Goal: Transaction & Acquisition: Subscribe to service/newsletter

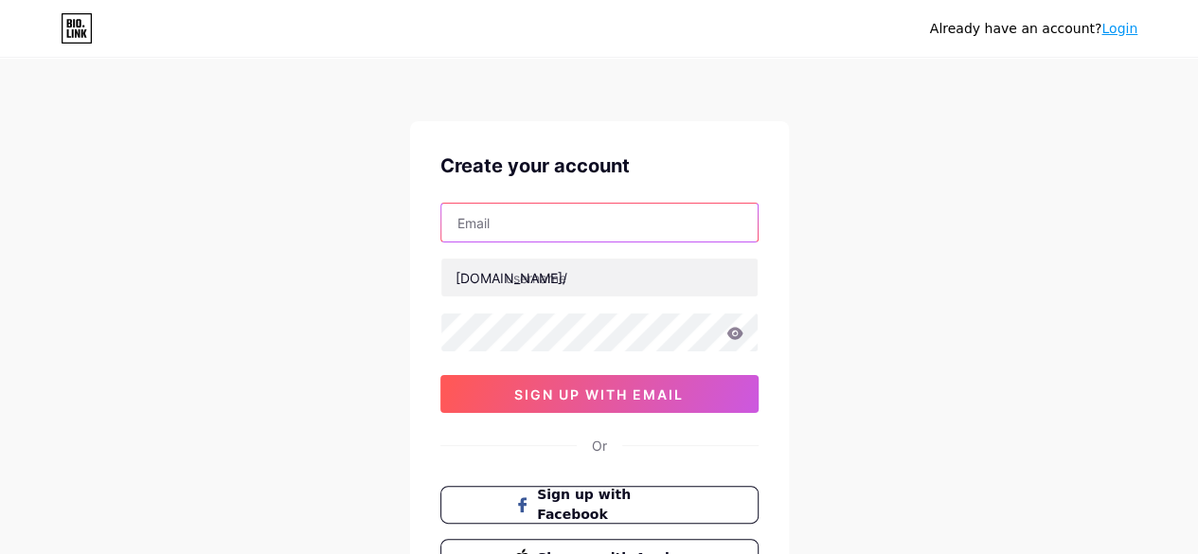
click at [536, 216] on input "text" at bounding box center [599, 223] width 316 height 38
type input "[EMAIL_ADDRESS][DOMAIN_NAME]"
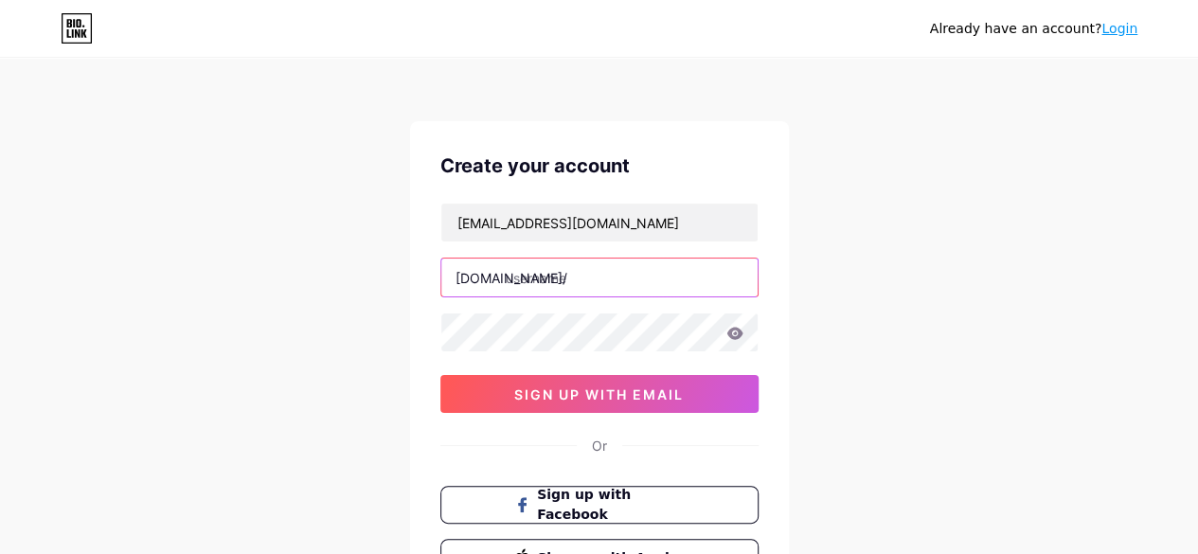
click at [586, 281] on input "text" at bounding box center [599, 278] width 316 height 38
type input "laravinson"
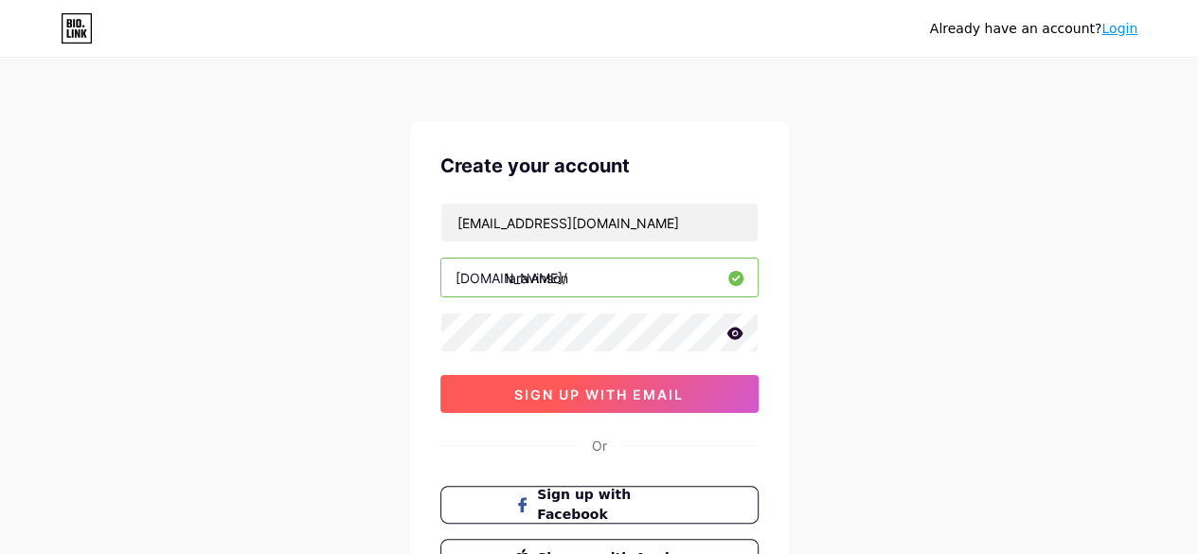
click at [652, 402] on button "sign up with email" at bounding box center [599, 394] width 318 height 38
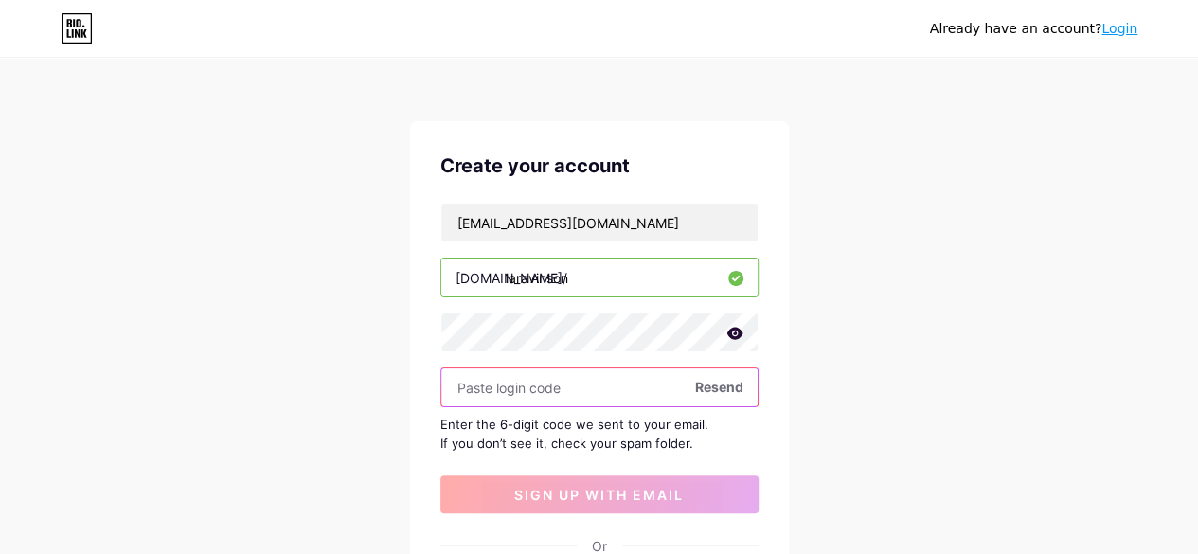
click at [494, 387] on input "text" at bounding box center [599, 387] width 316 height 38
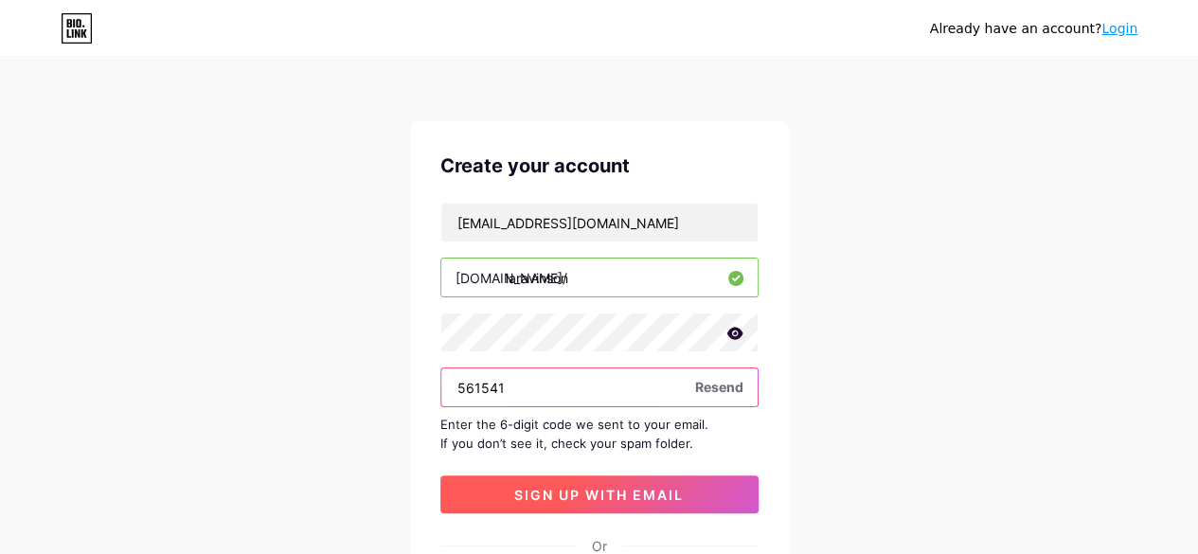
type input "561541"
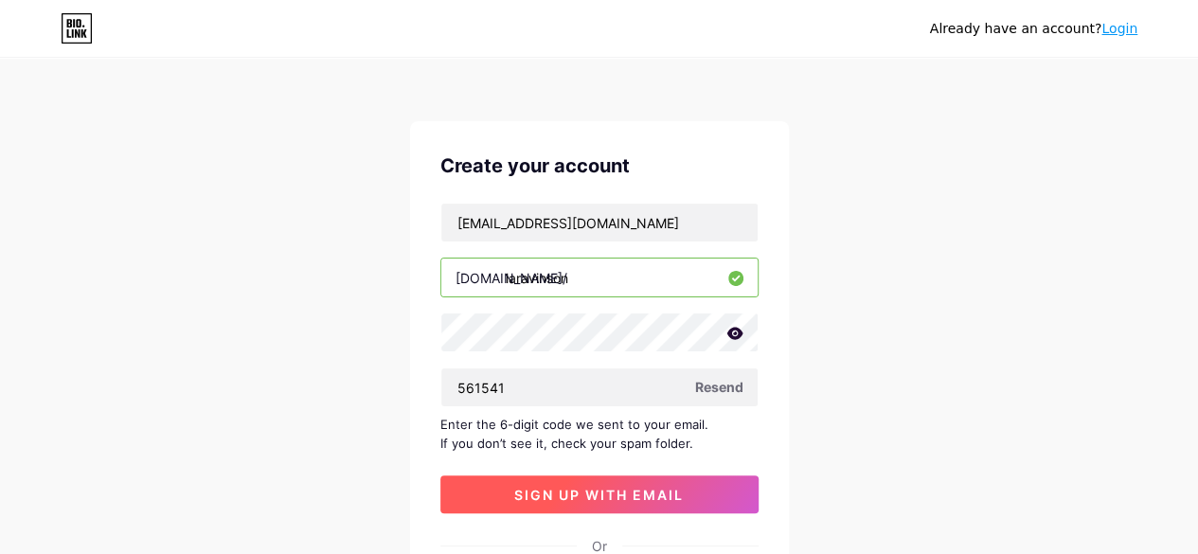
click at [597, 495] on span "sign up with email" at bounding box center [598, 495] width 169 height 16
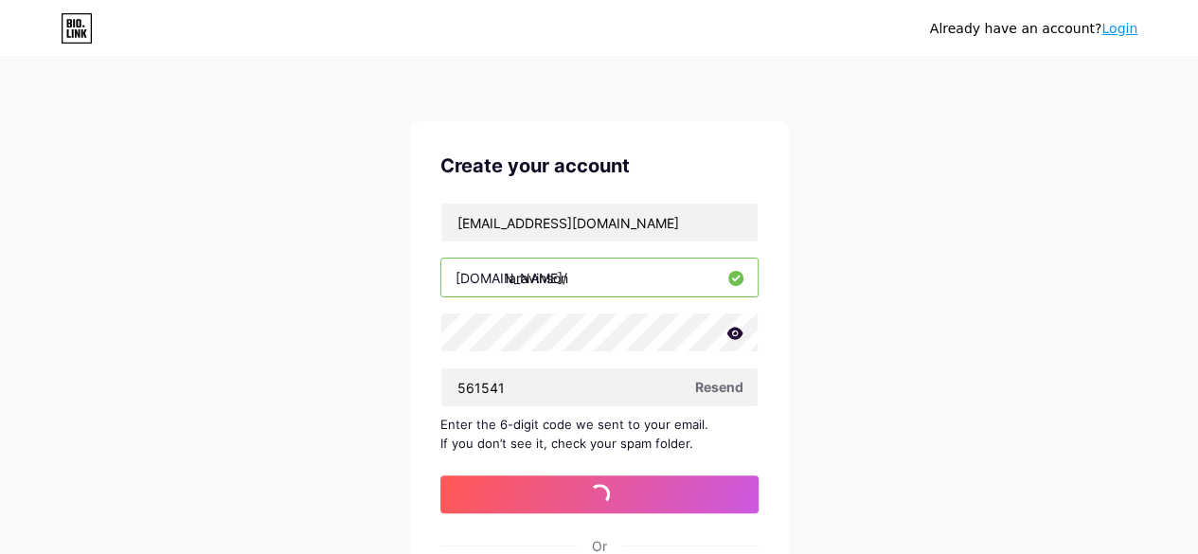
scroll to position [65, 0]
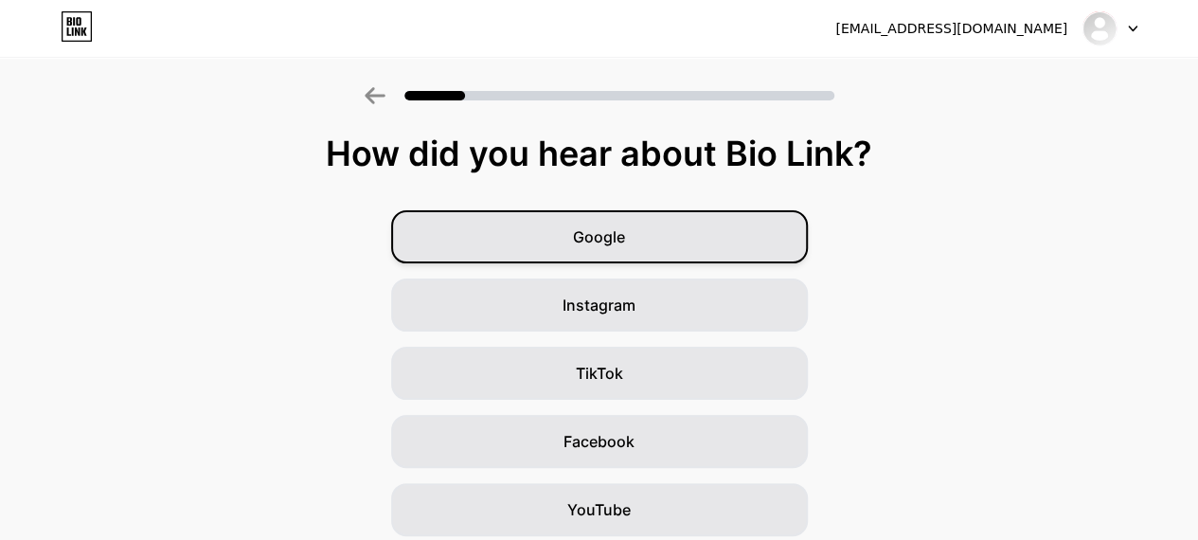
click at [716, 236] on div "Google" at bounding box center [599, 236] width 417 height 53
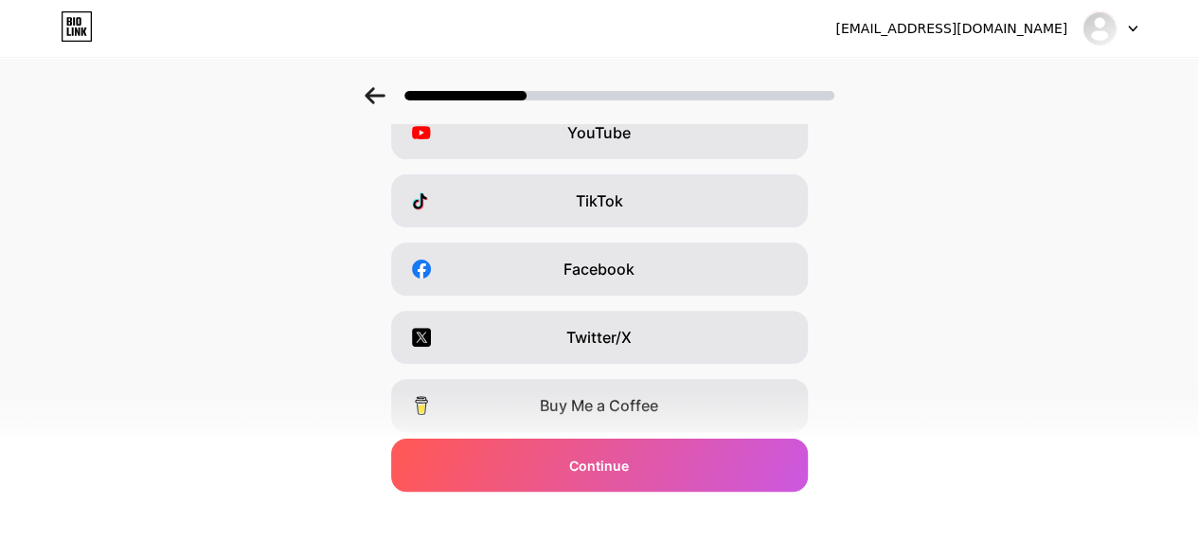
scroll to position [371, 0]
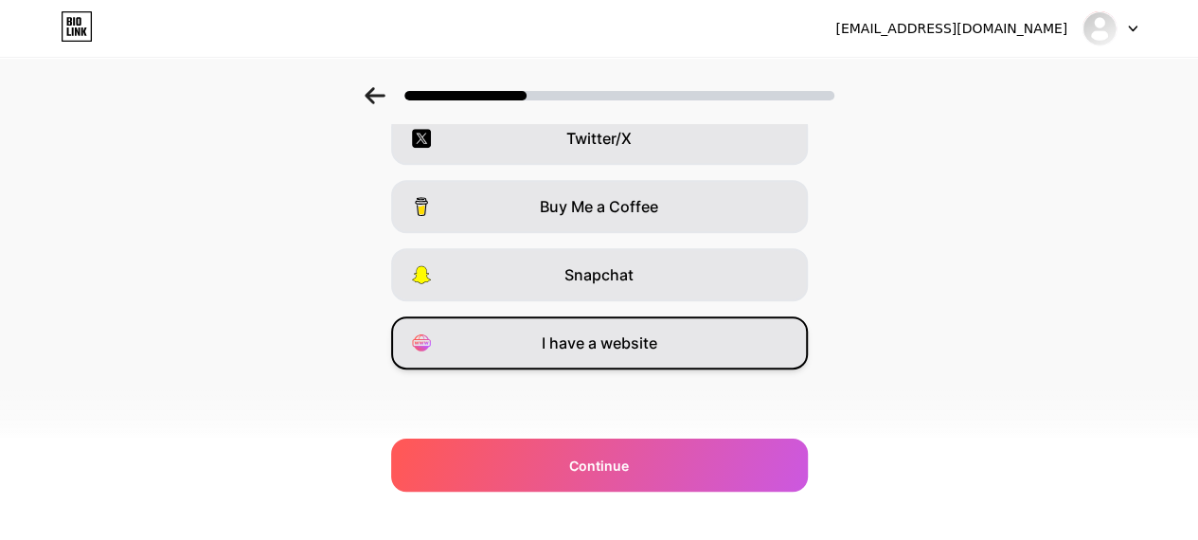
click at [716, 332] on div "I have a website" at bounding box center [599, 342] width 417 height 53
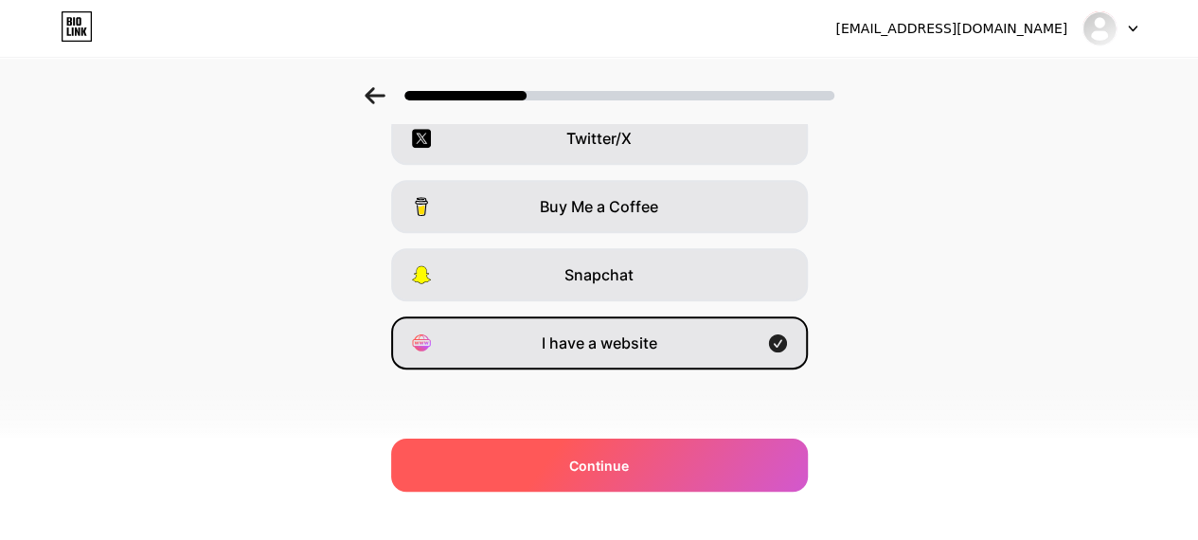
click at [663, 455] on div "Continue" at bounding box center [599, 464] width 417 height 53
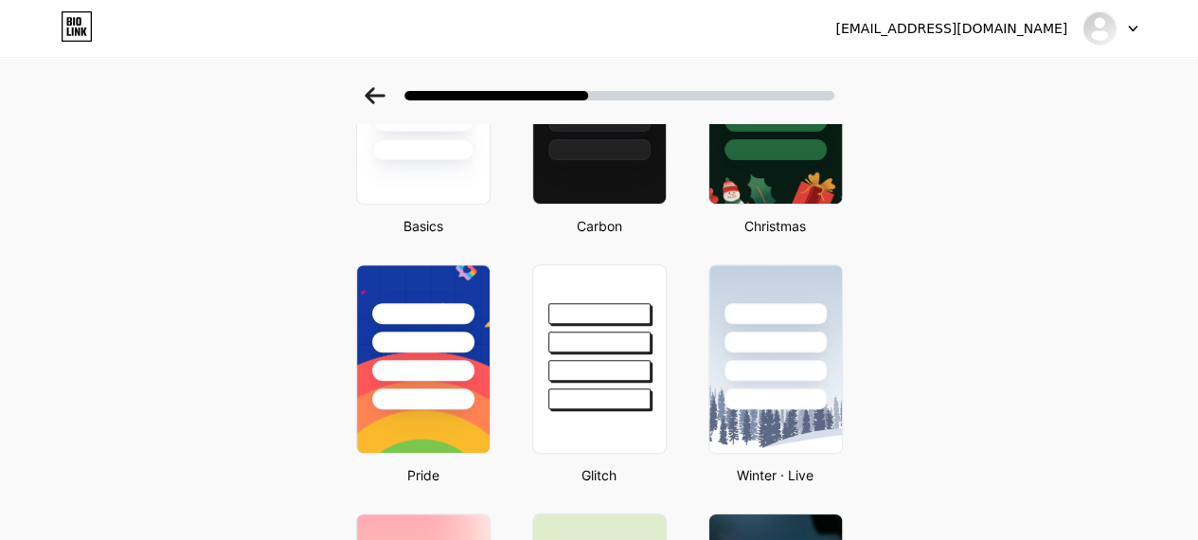
scroll to position [0, 0]
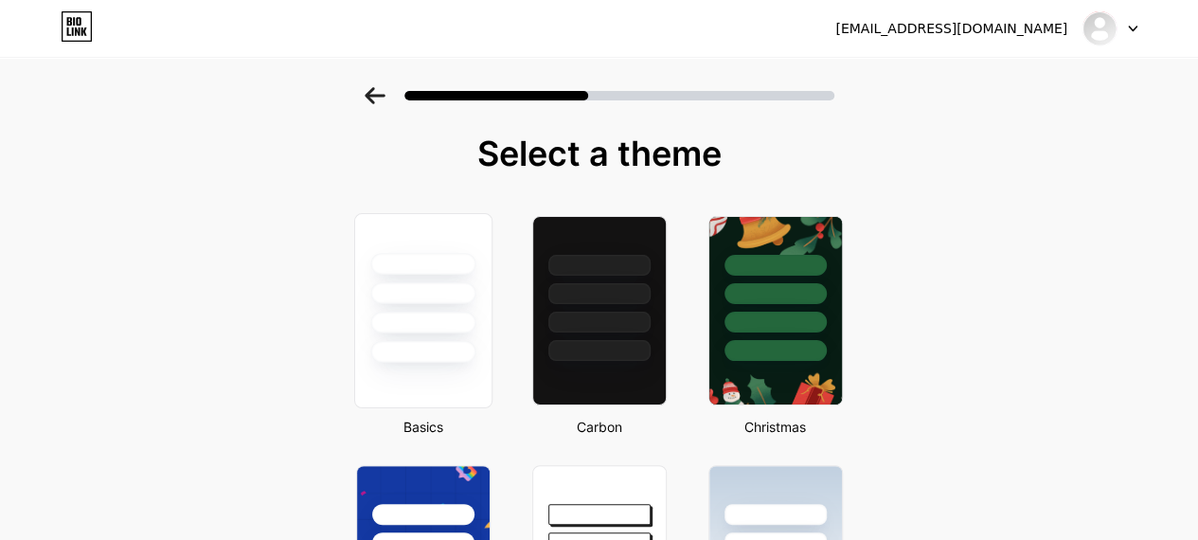
click at [424, 314] on div at bounding box center [422, 323] width 105 height 22
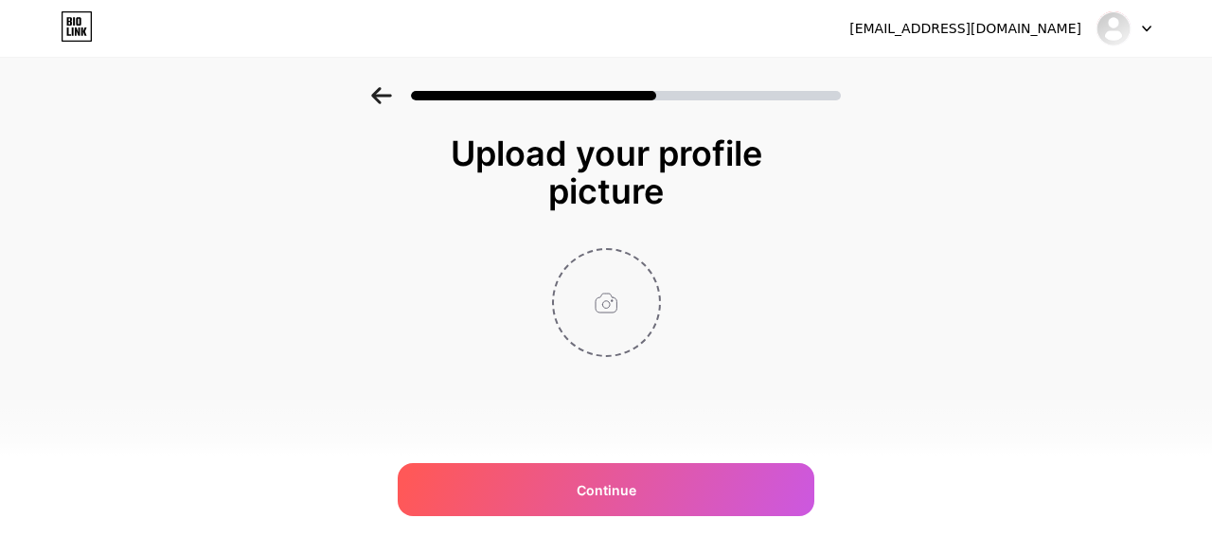
click at [619, 313] on input "file" at bounding box center [606, 302] width 105 height 105
type input "C:\fakepath\2149915935.jpg"
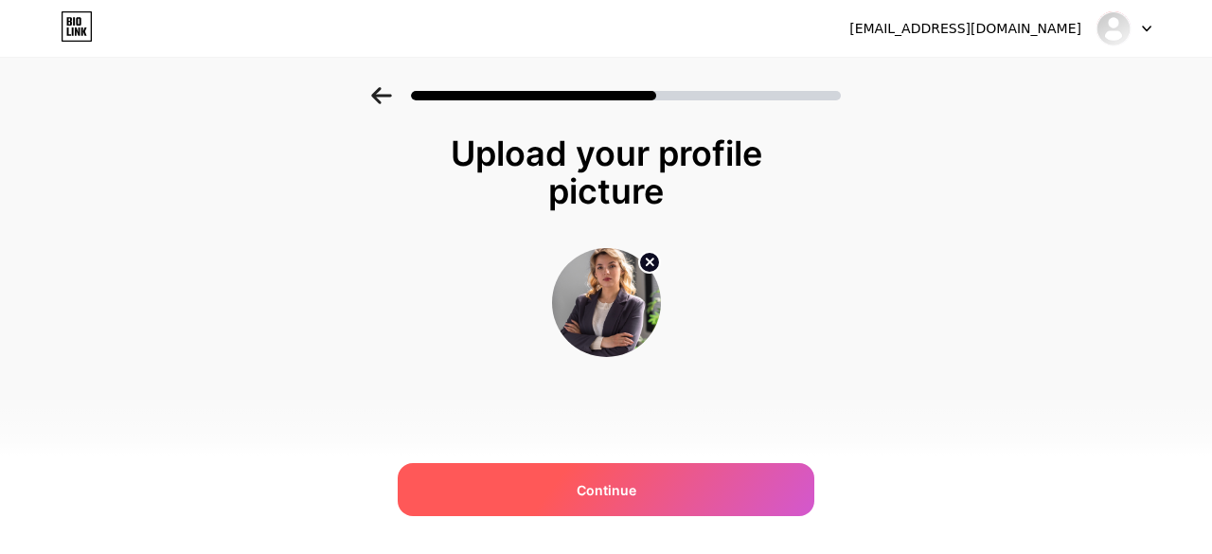
click at [630, 485] on span "Continue" at bounding box center [607, 490] width 60 height 20
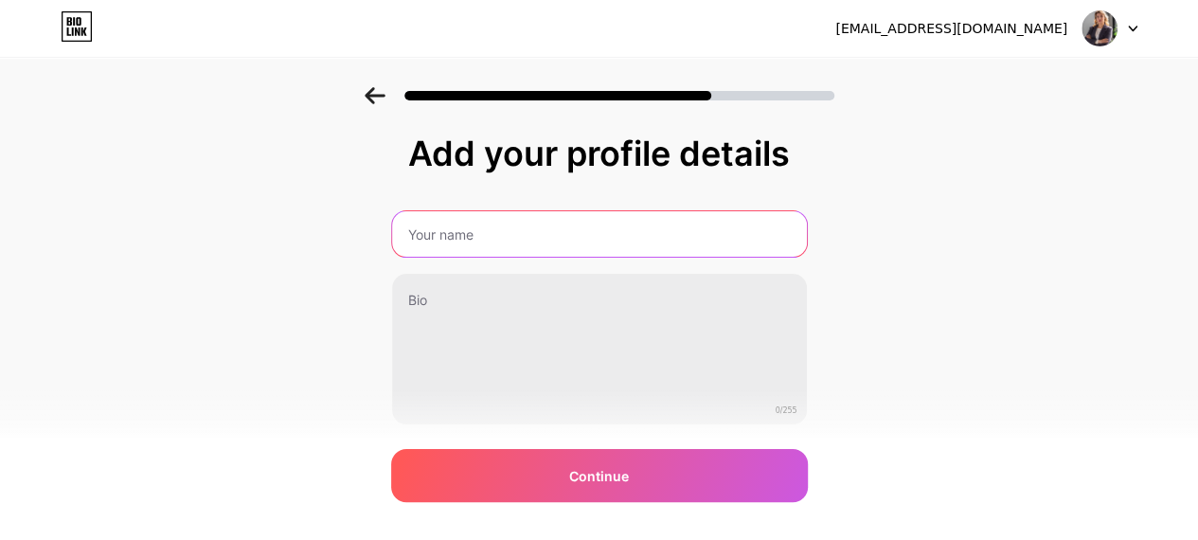
click at [468, 237] on input "text" at bounding box center [599, 233] width 415 height 45
type input "laravinson"
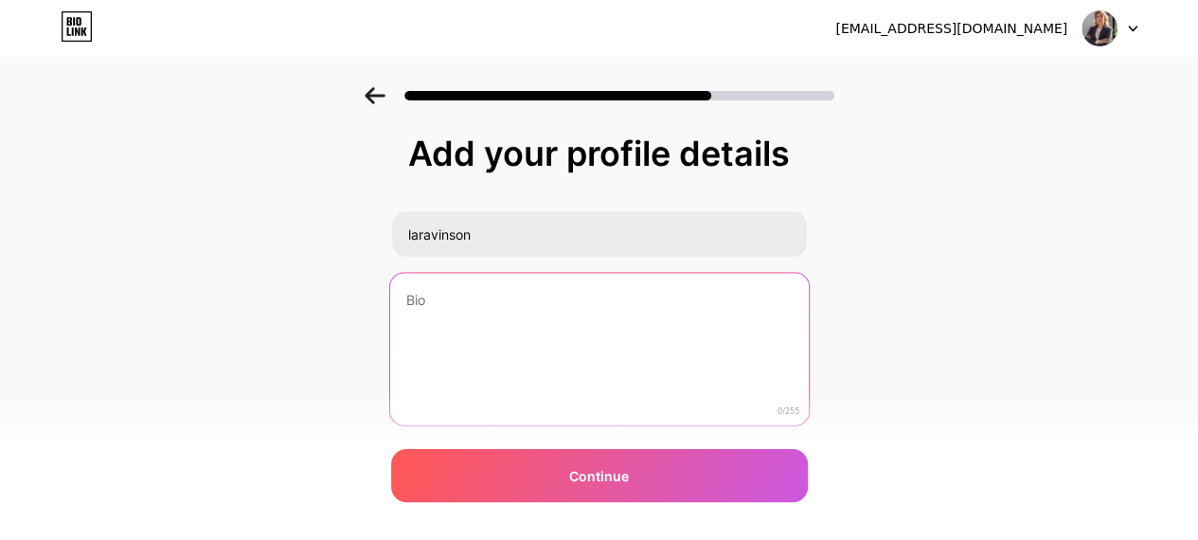
click at [496, 312] on textarea at bounding box center [598, 350] width 419 height 154
paste textarea "As a Lead Blockchain Consultant at FourChain, I partner with enterprises and st…"
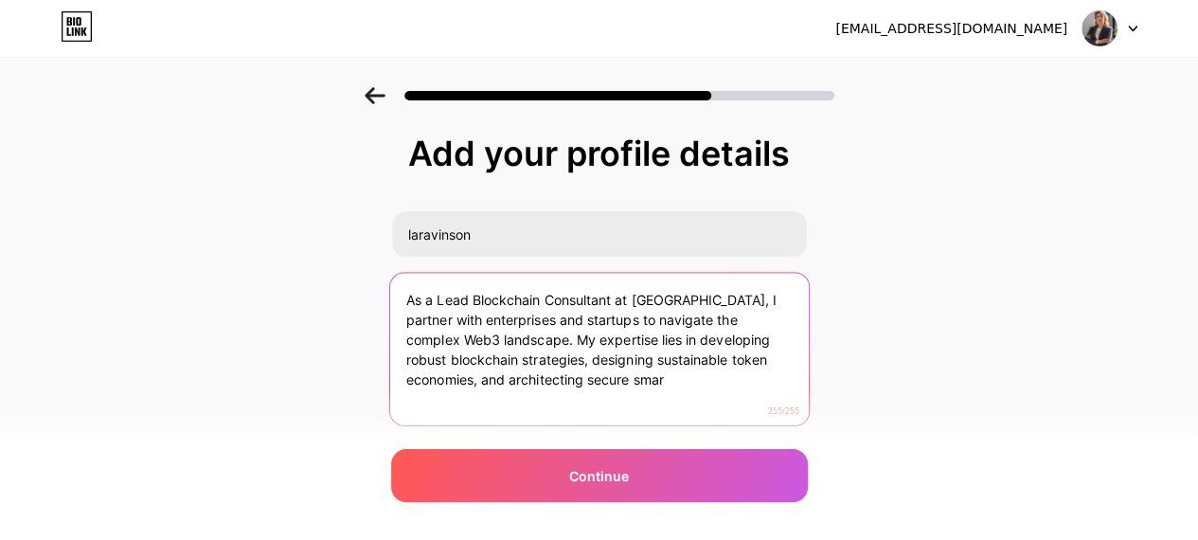
drag, startPoint x: 486, startPoint y: 337, endPoint x: 575, endPoint y: 389, distance: 103.1
click at [575, 389] on textarea "As a Lead Blockchain Consultant at FourChain, I partner with enterprises and st…" at bounding box center [598, 350] width 419 height 154
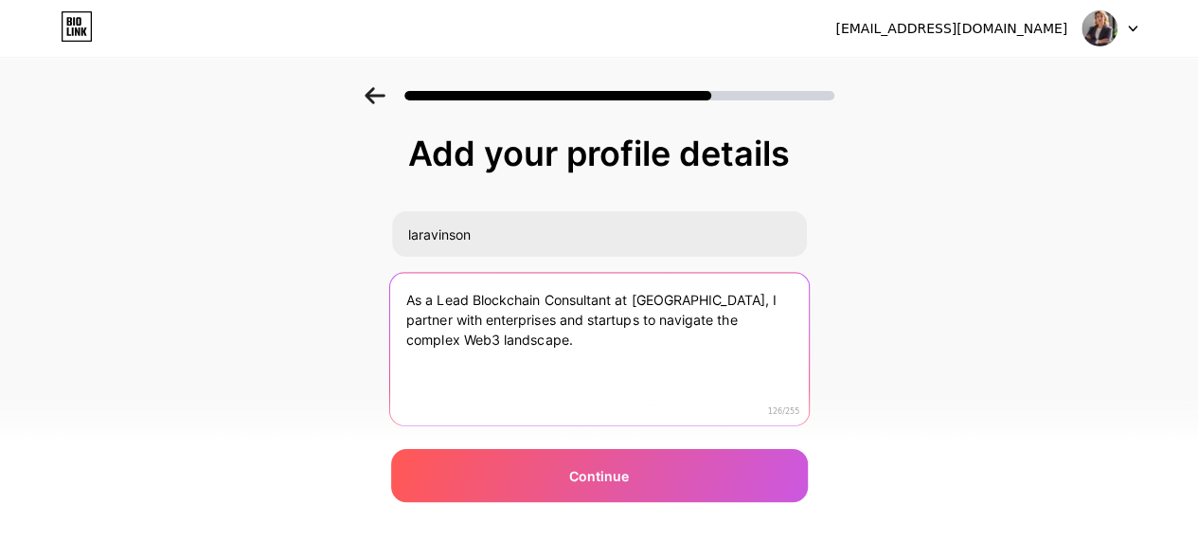
paste textarea "Let's connect to transform your innovative ideas into secure, scalable, and suc…"
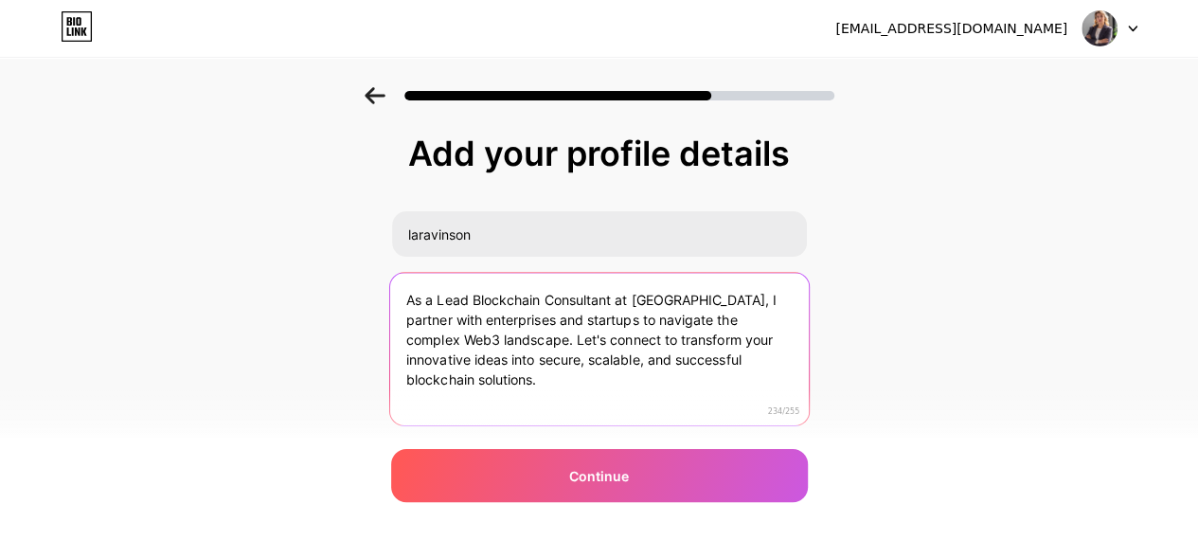
scroll to position [55, 0]
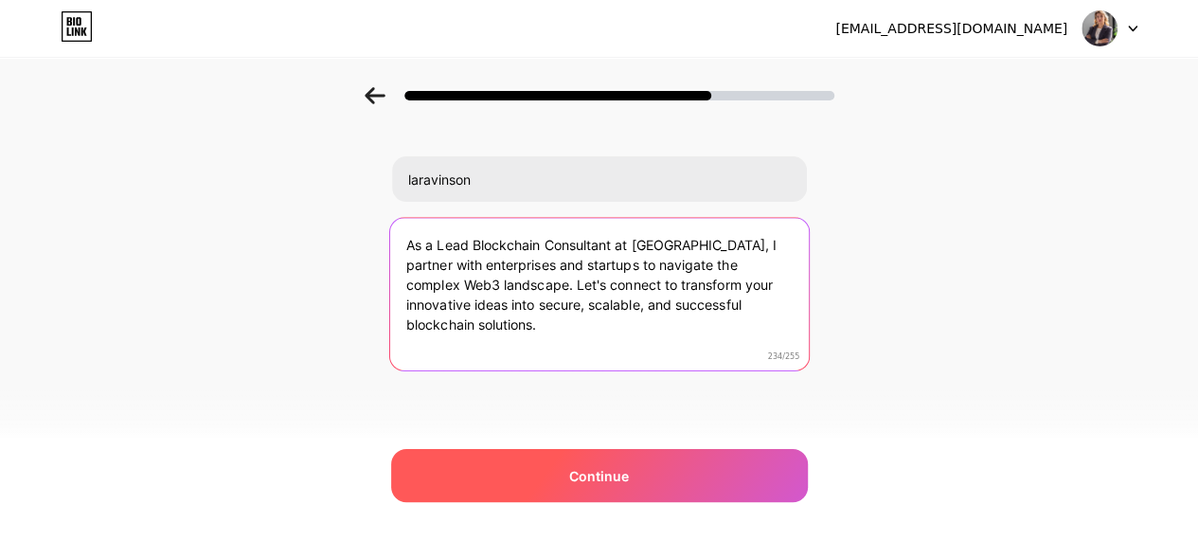
type textarea "As a Lead Blockchain Consultant at FourChain, I partner with enterprises and st…"
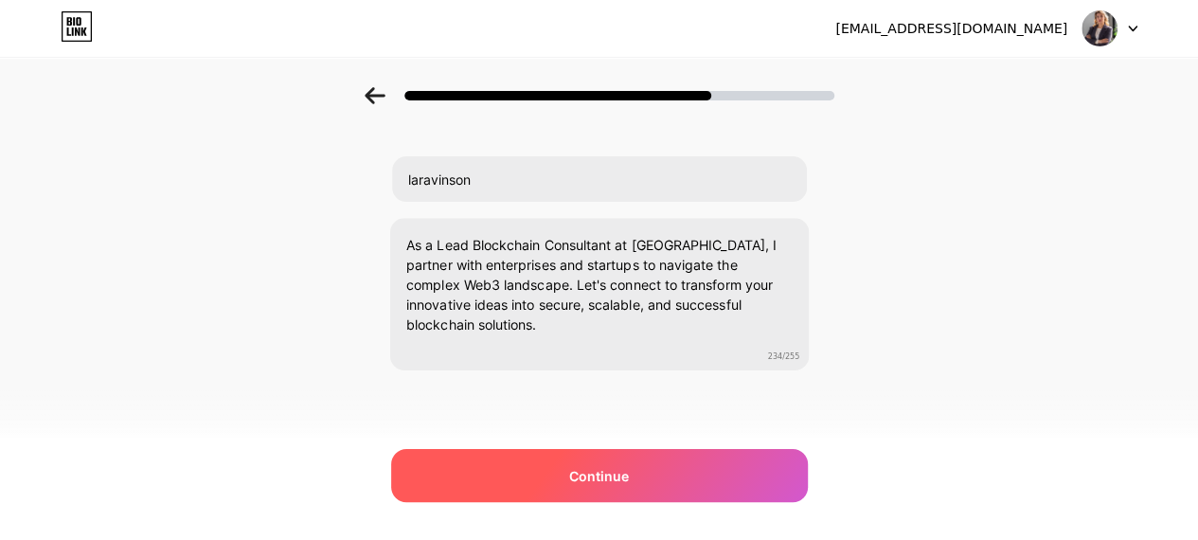
click at [597, 486] on div "Continue" at bounding box center [599, 475] width 417 height 53
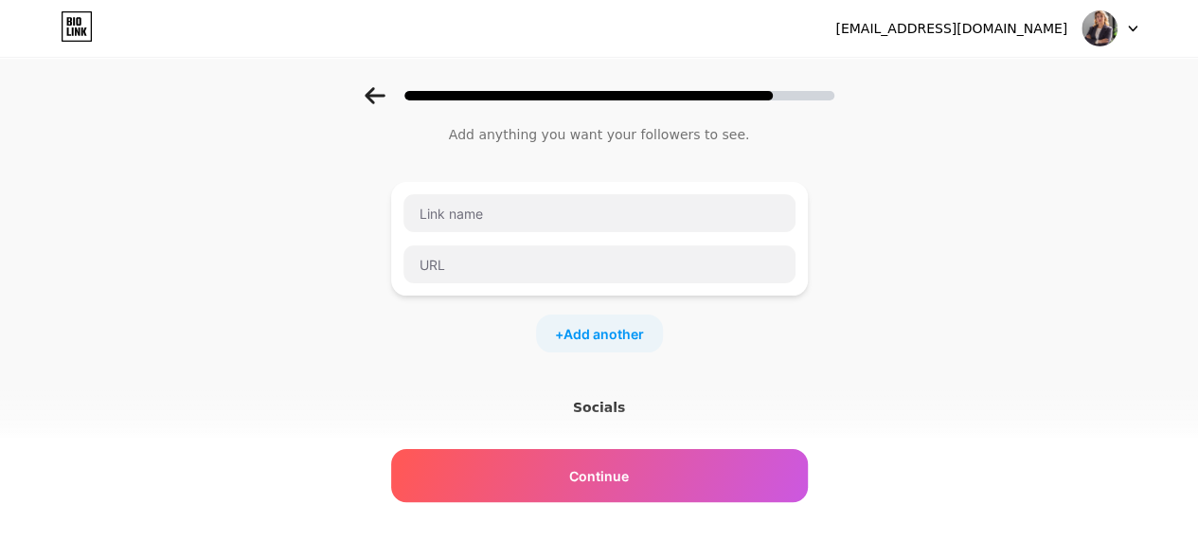
scroll to position [0, 0]
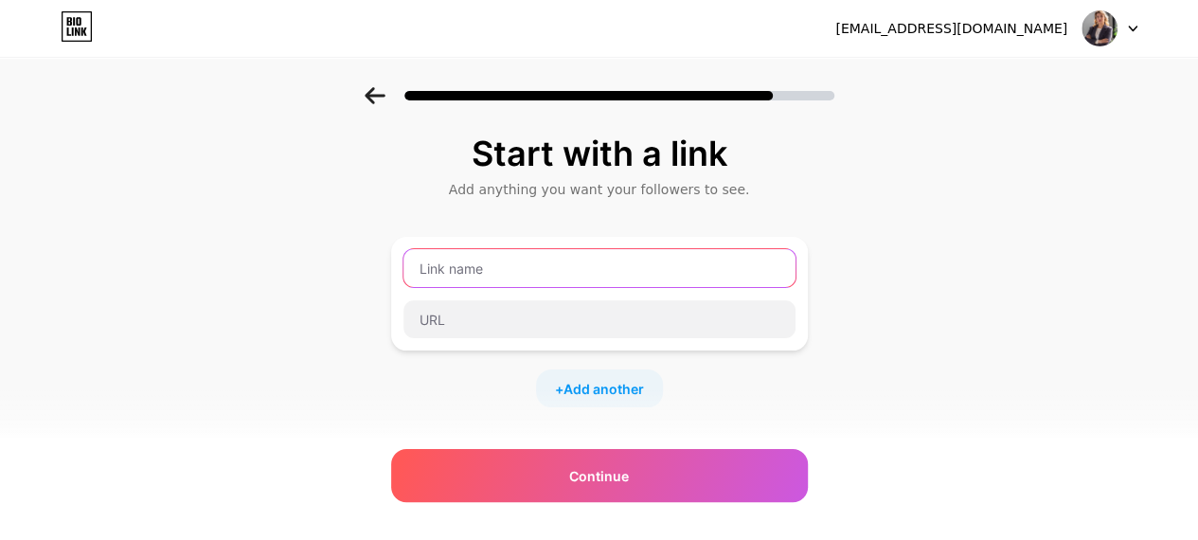
click at [512, 267] on input "text" at bounding box center [599, 268] width 392 height 38
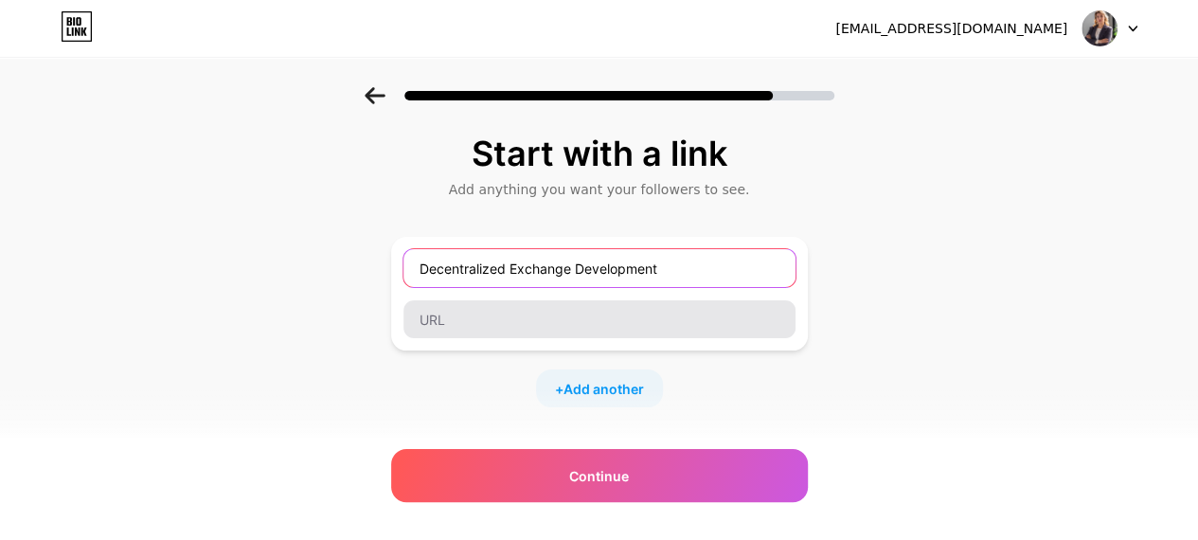
type input "Decentralized Exchange Development"
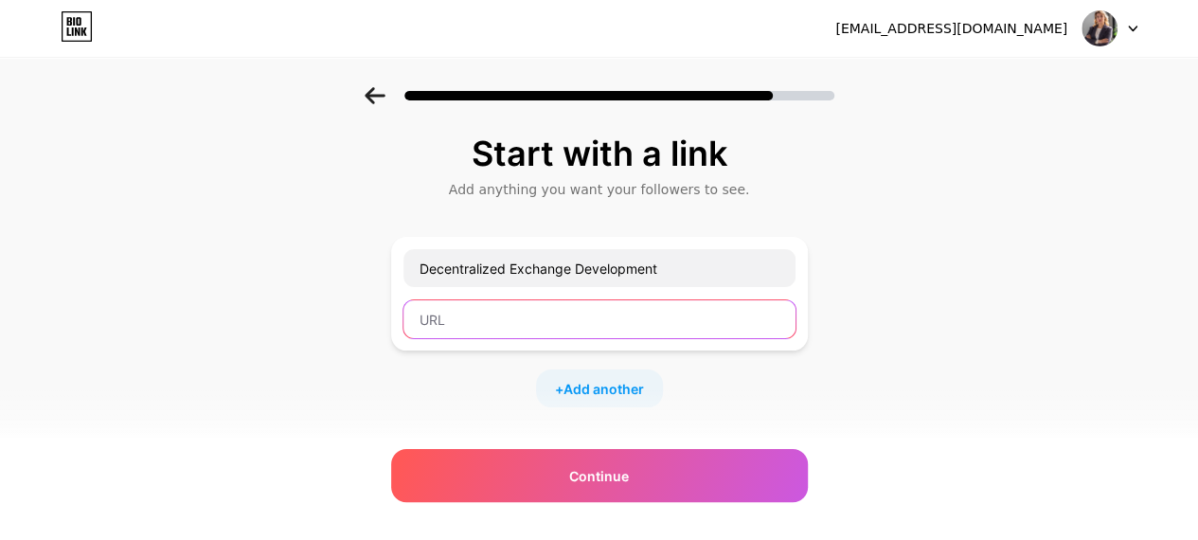
click at [586, 300] on input "text" at bounding box center [599, 319] width 392 height 38
paste input "https://www.fourchain.com/services/decentralized-exchange-development"
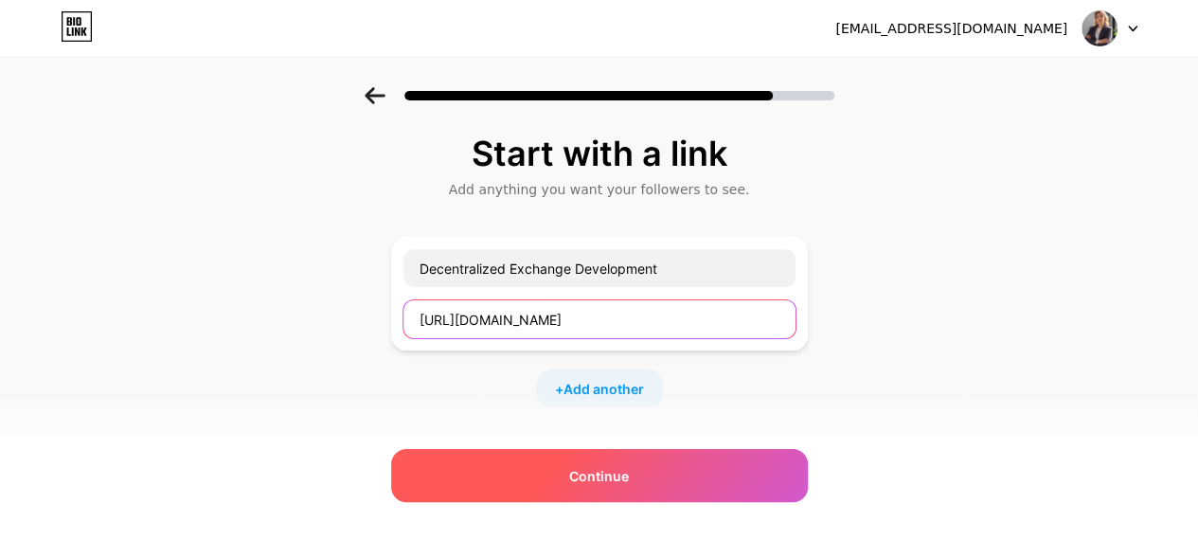
type input "https://www.fourchain.com/services/decentralized-exchange-development"
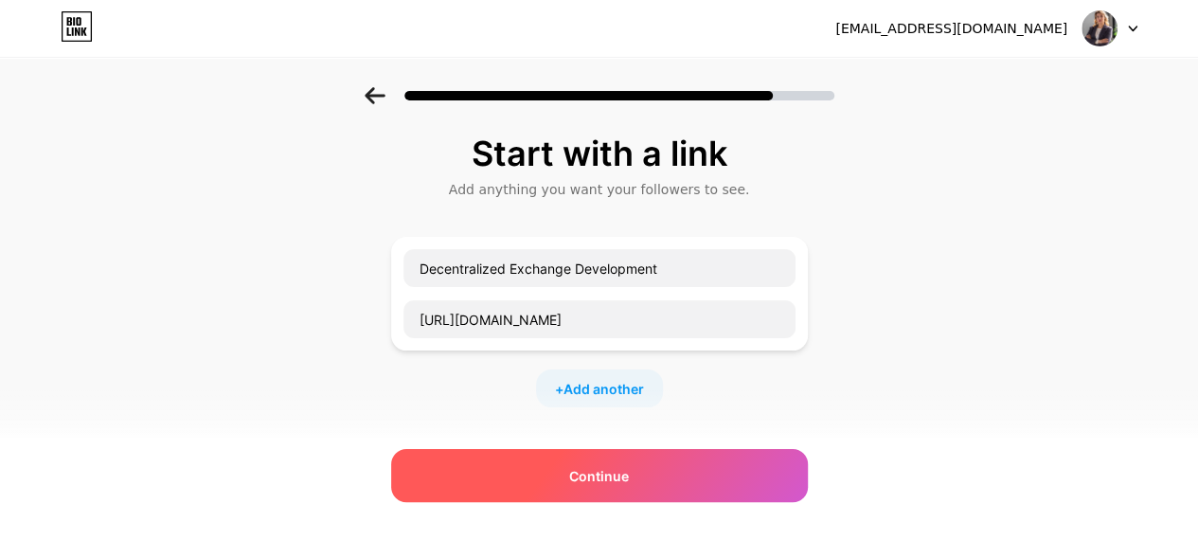
click at [629, 474] on span "Continue" at bounding box center [599, 476] width 60 height 20
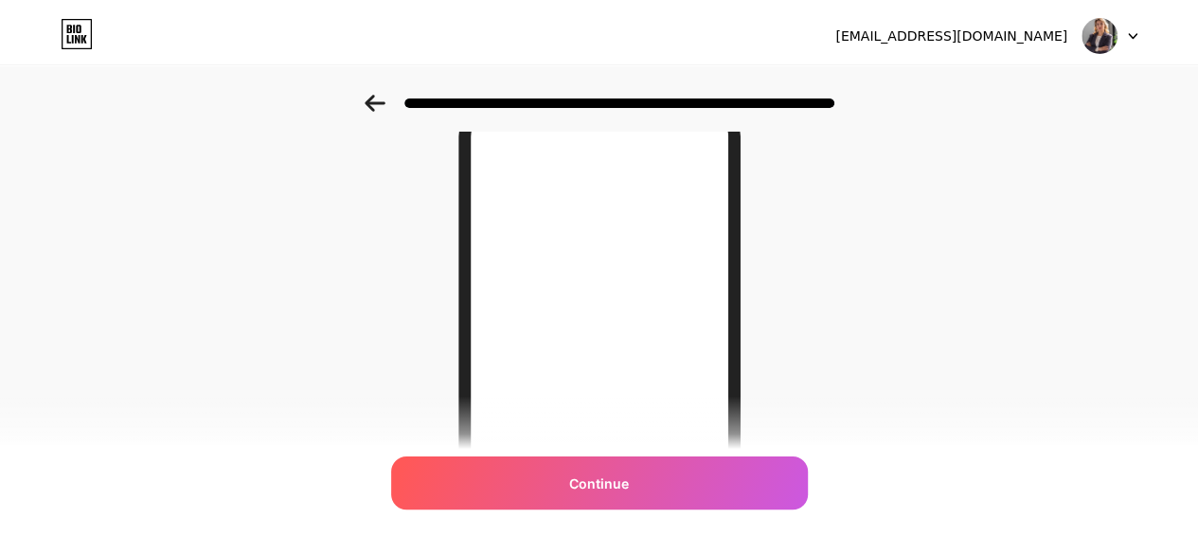
scroll to position [0, 0]
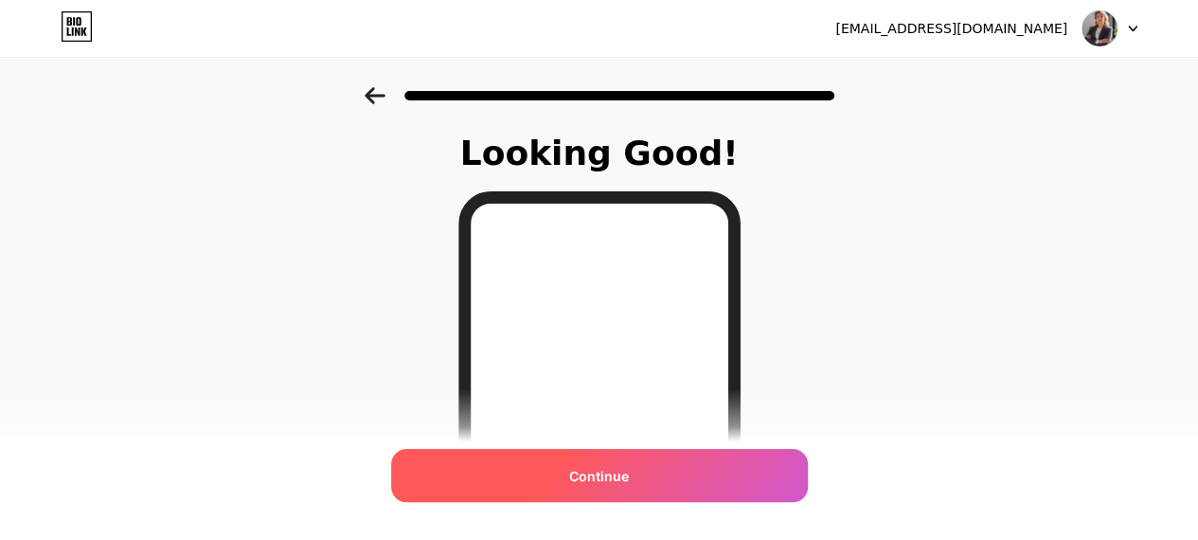
click at [669, 463] on div "Continue" at bounding box center [599, 475] width 417 height 53
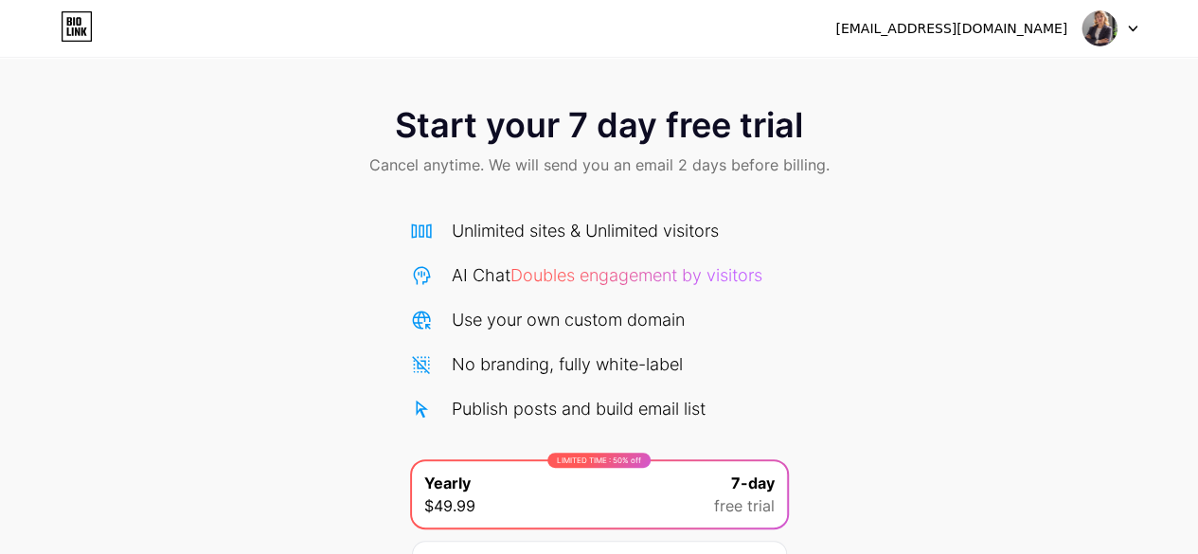
click at [1091, 41] on img at bounding box center [1099, 28] width 36 height 36
click at [1048, 30] on div "[EMAIL_ADDRESS][DOMAIN_NAME]" at bounding box center [951, 29] width 232 height 20
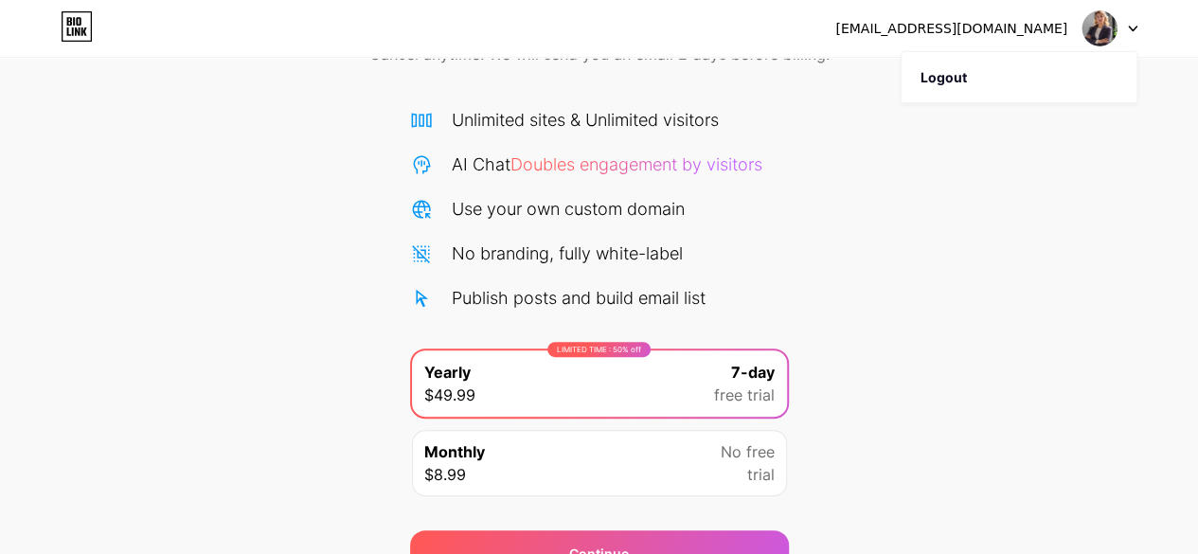
scroll to position [206, 0]
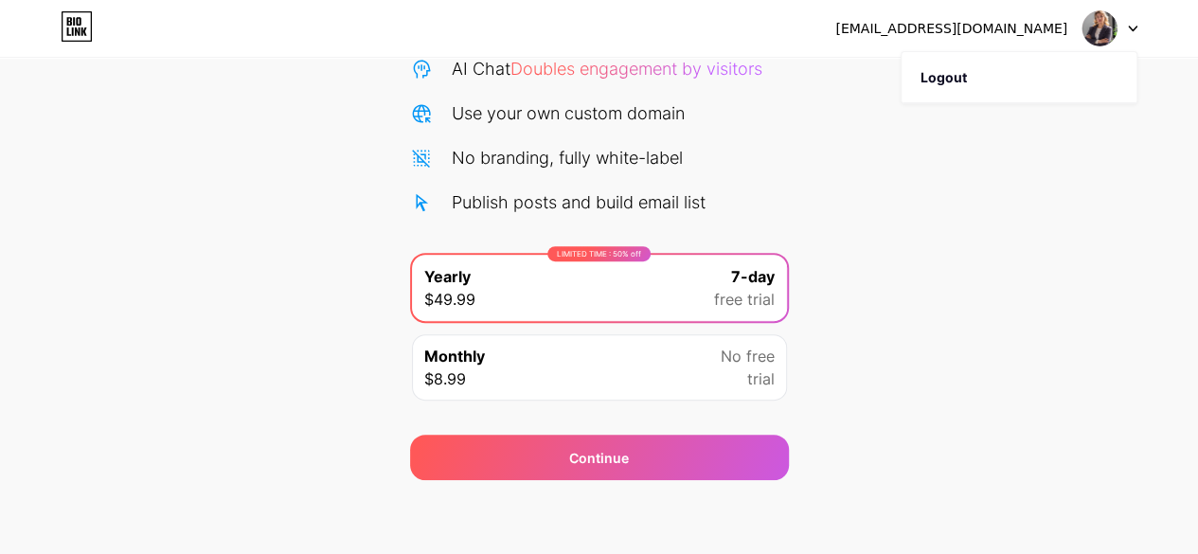
click at [621, 367] on div "Monthly $8.99 No free trial" at bounding box center [599, 367] width 375 height 66
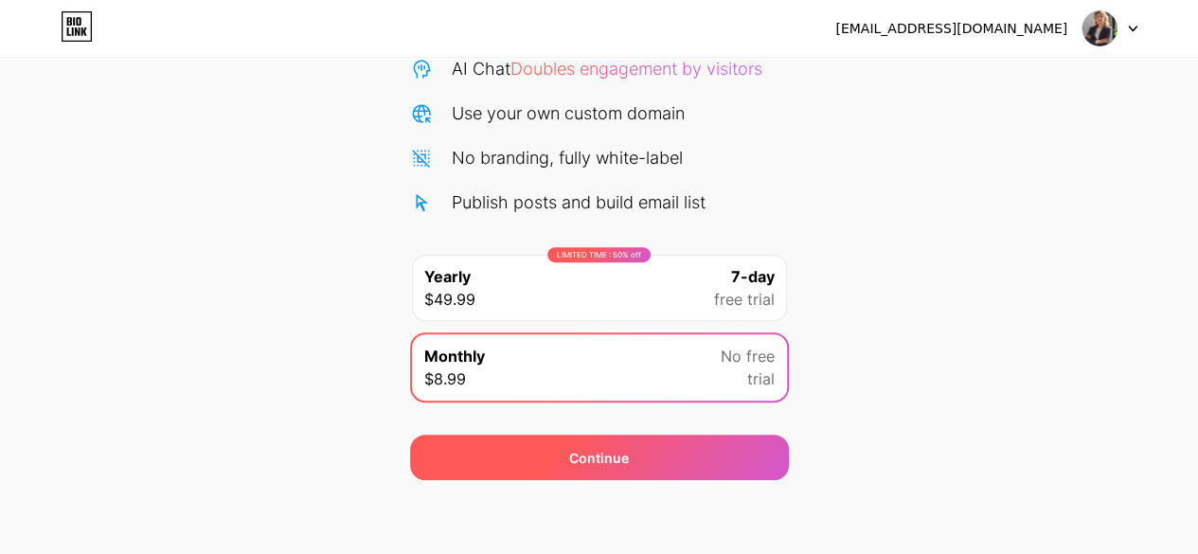
click at [619, 457] on span "Continue" at bounding box center [599, 458] width 60 height 20
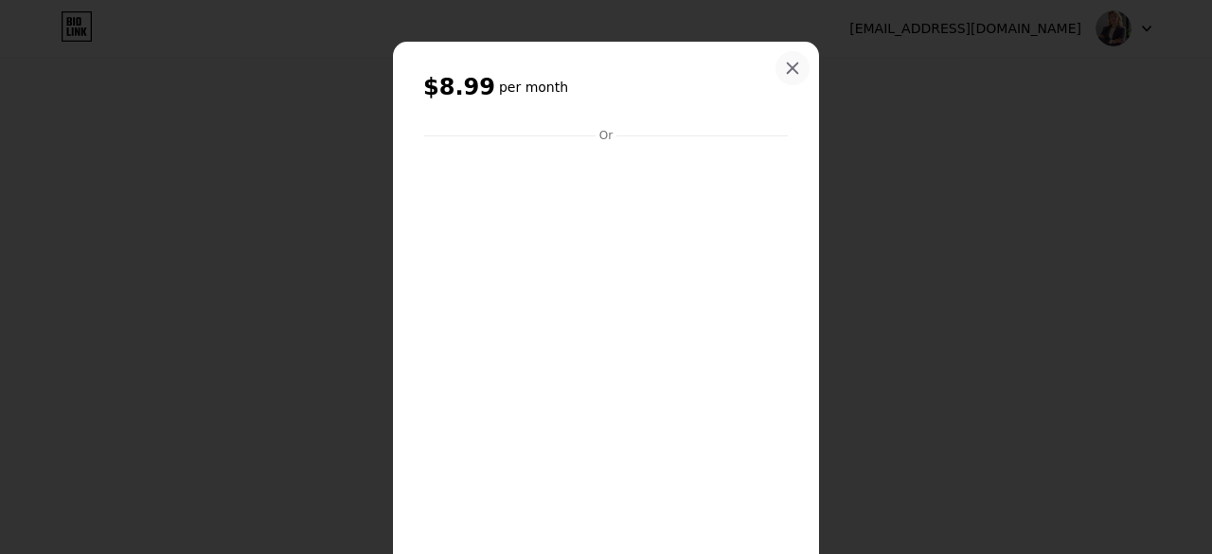
click at [786, 62] on icon at bounding box center [792, 68] width 15 height 15
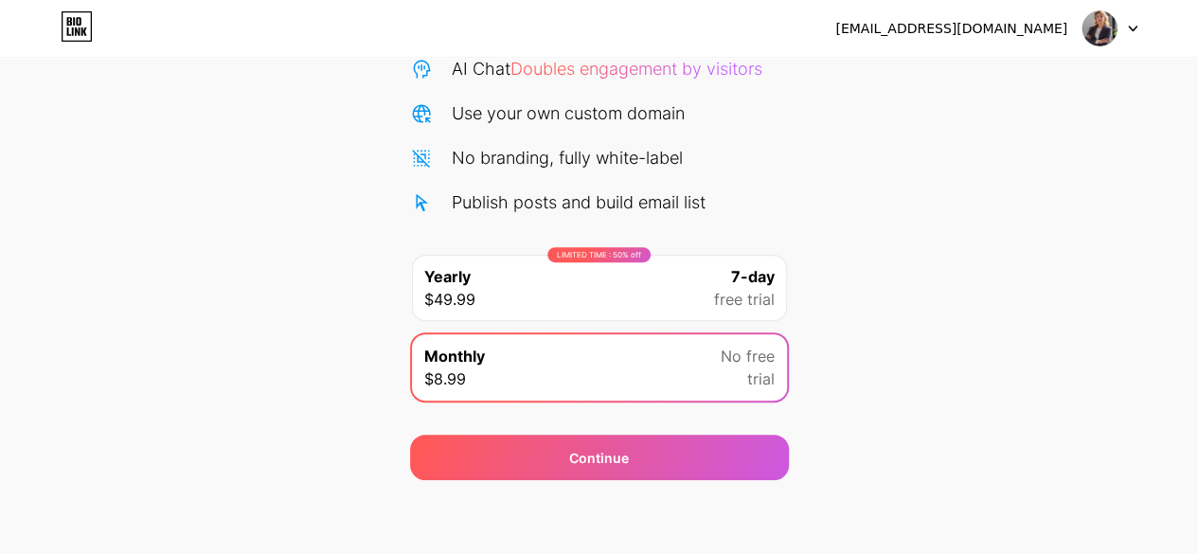
click at [74, 25] on icon at bounding box center [74, 21] width 2 height 9
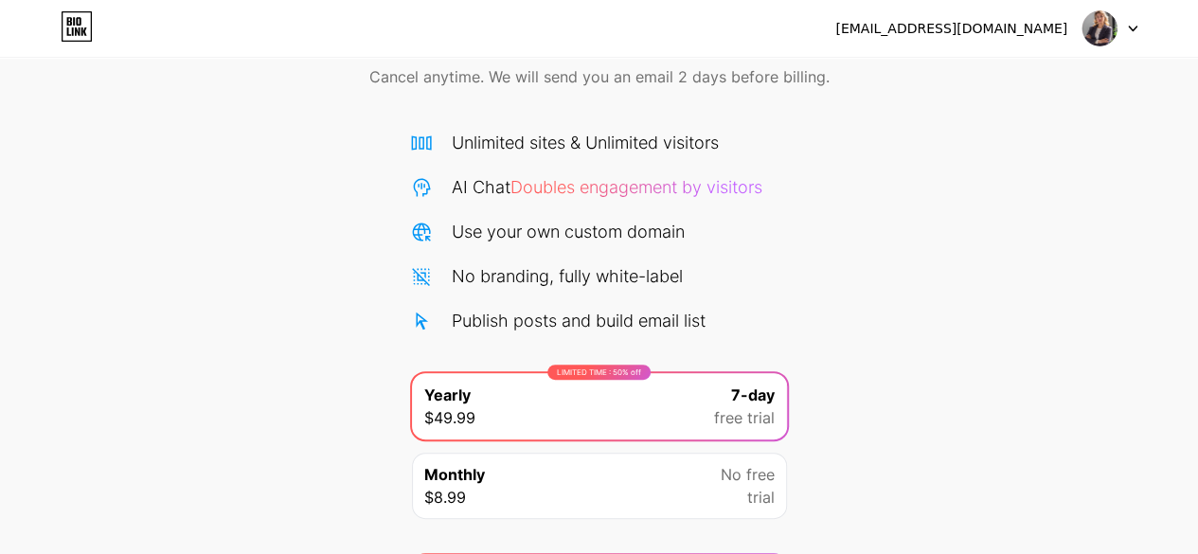
scroll to position [86, 0]
click at [1083, 29] on img at bounding box center [1099, 28] width 36 height 36
click at [1038, 32] on div "[EMAIL_ADDRESS][DOMAIN_NAME]" at bounding box center [951, 29] width 232 height 20
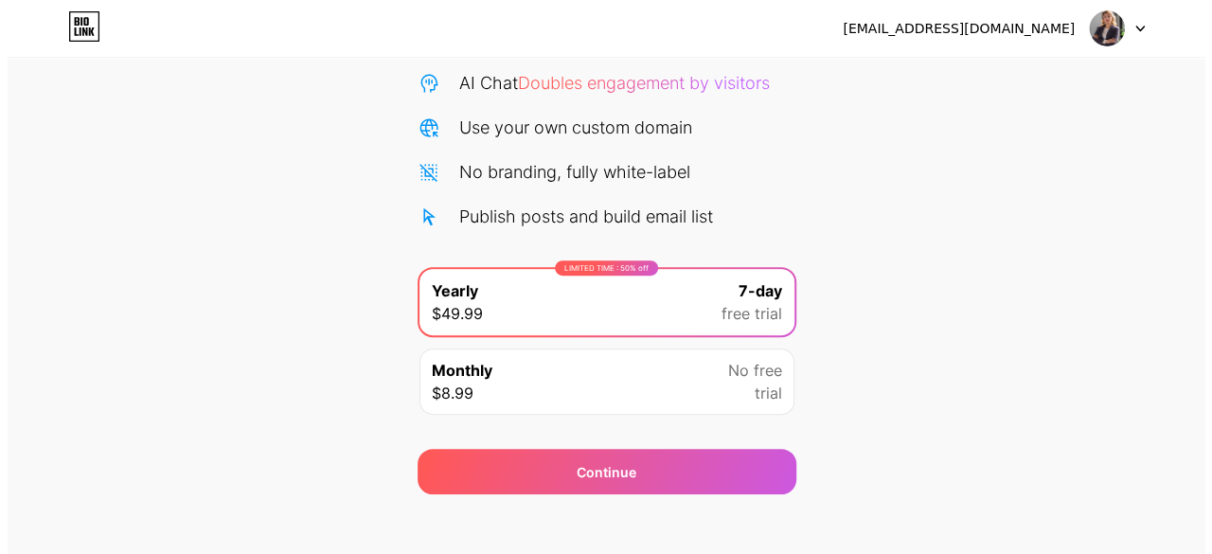
scroll to position [206, 0]
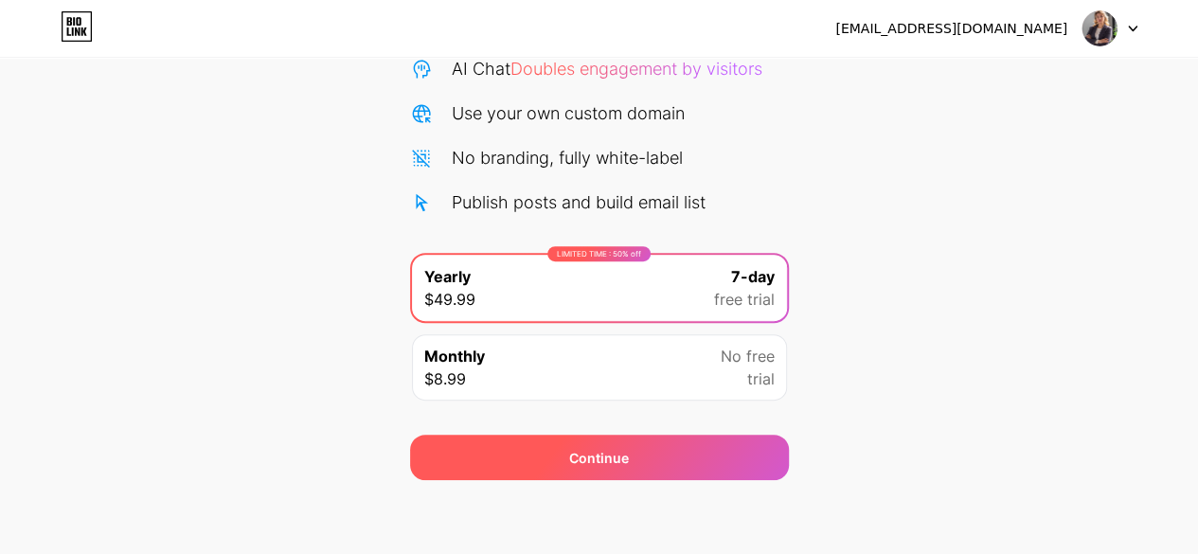
click at [515, 445] on div "Continue" at bounding box center [599, 457] width 379 height 45
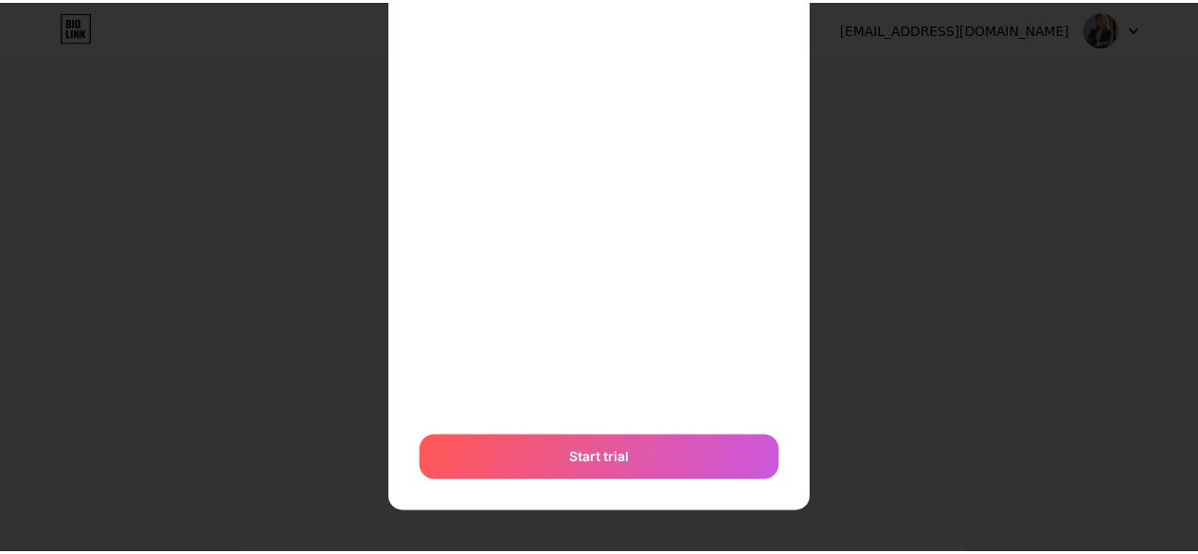
scroll to position [0, 0]
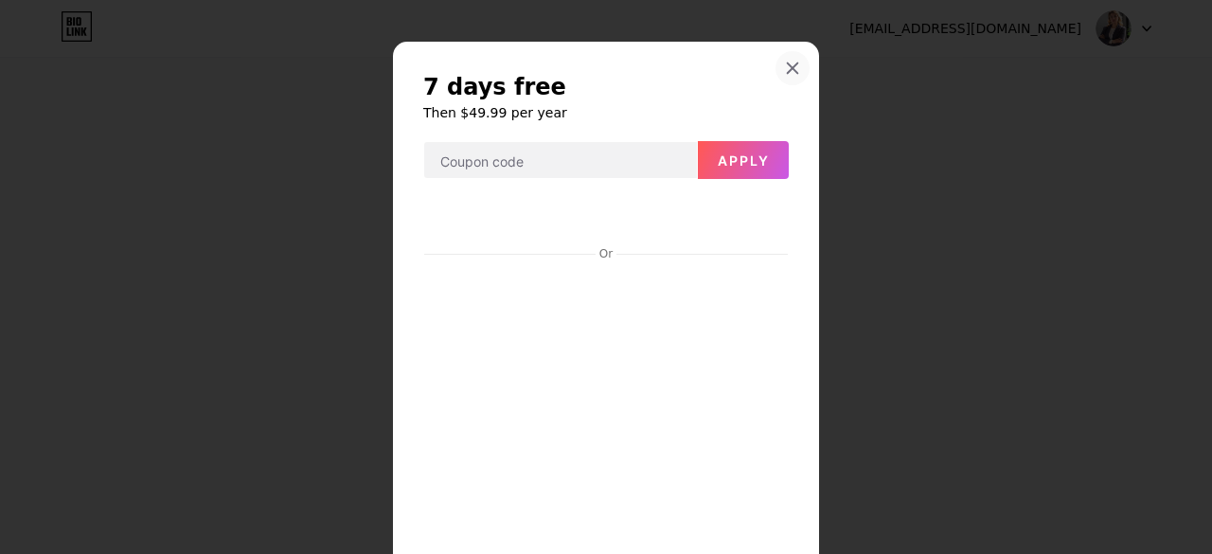
click at [782, 76] on div at bounding box center [793, 68] width 34 height 34
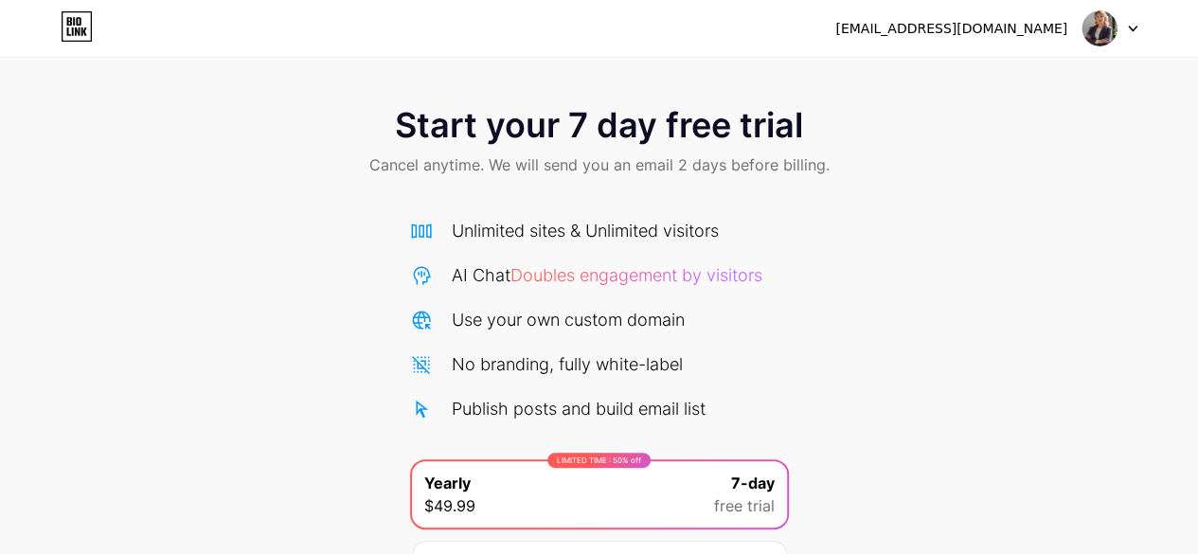
click at [87, 31] on icon at bounding box center [77, 26] width 32 height 30
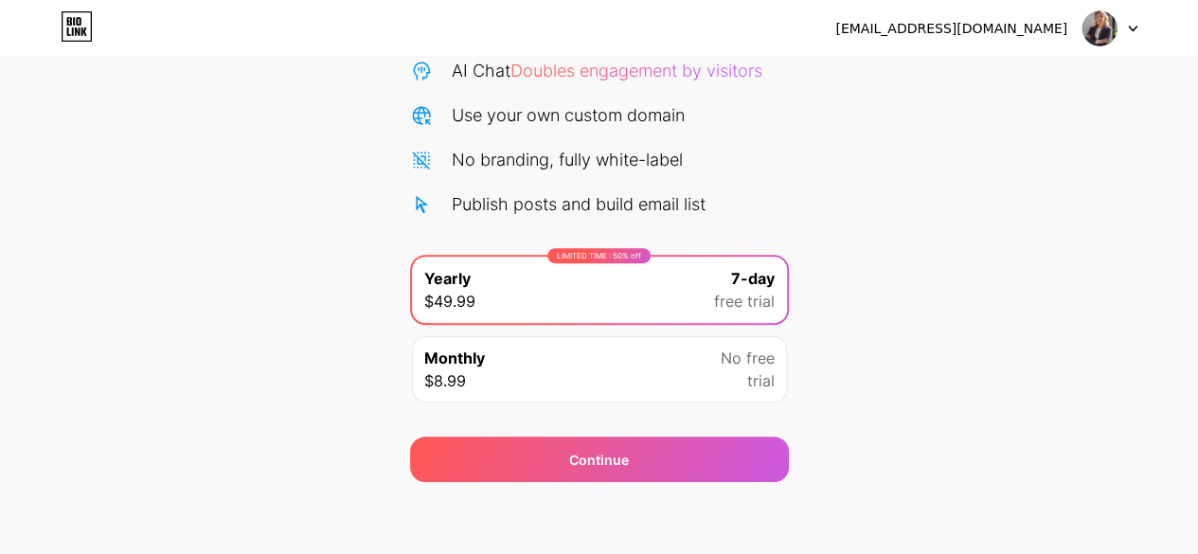
scroll to position [206, 0]
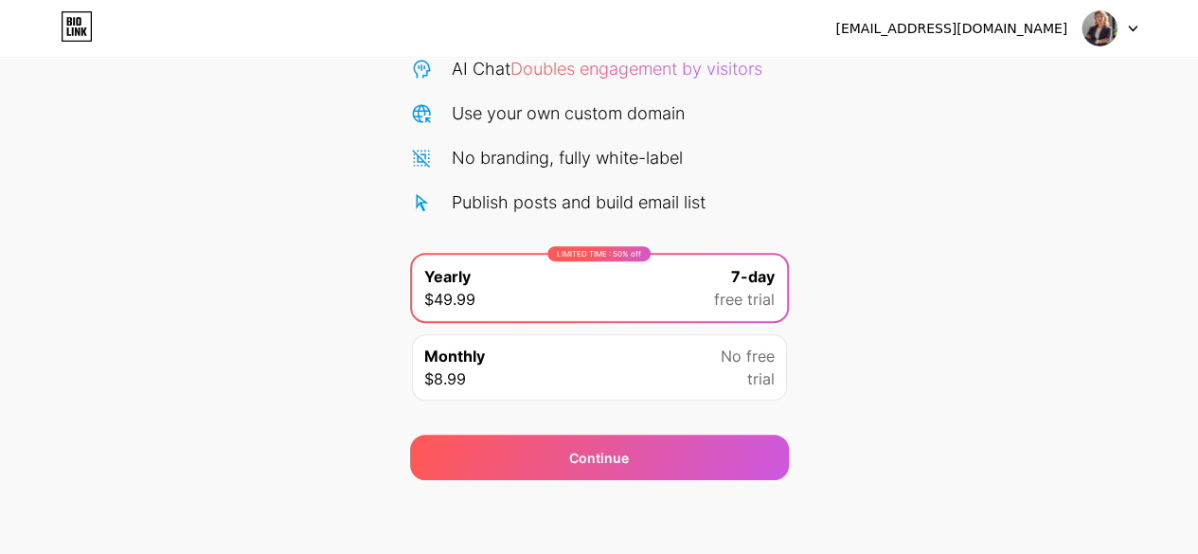
click at [677, 346] on div "Monthly $8.99 No free trial" at bounding box center [599, 367] width 375 height 66
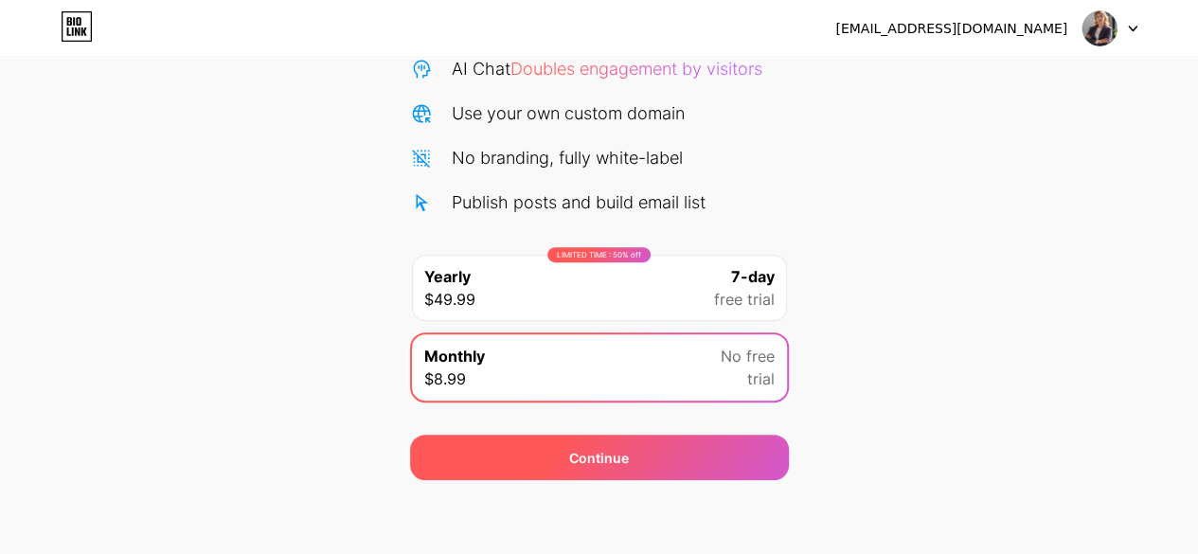
click at [651, 462] on div "Continue" at bounding box center [599, 457] width 379 height 45
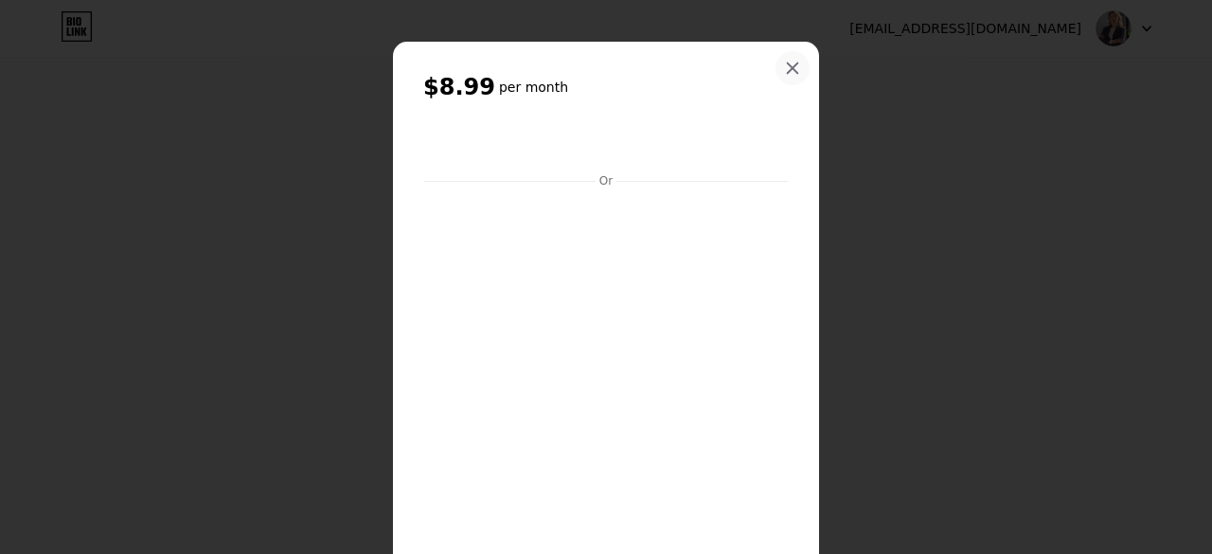
click at [784, 78] on div at bounding box center [793, 68] width 34 height 34
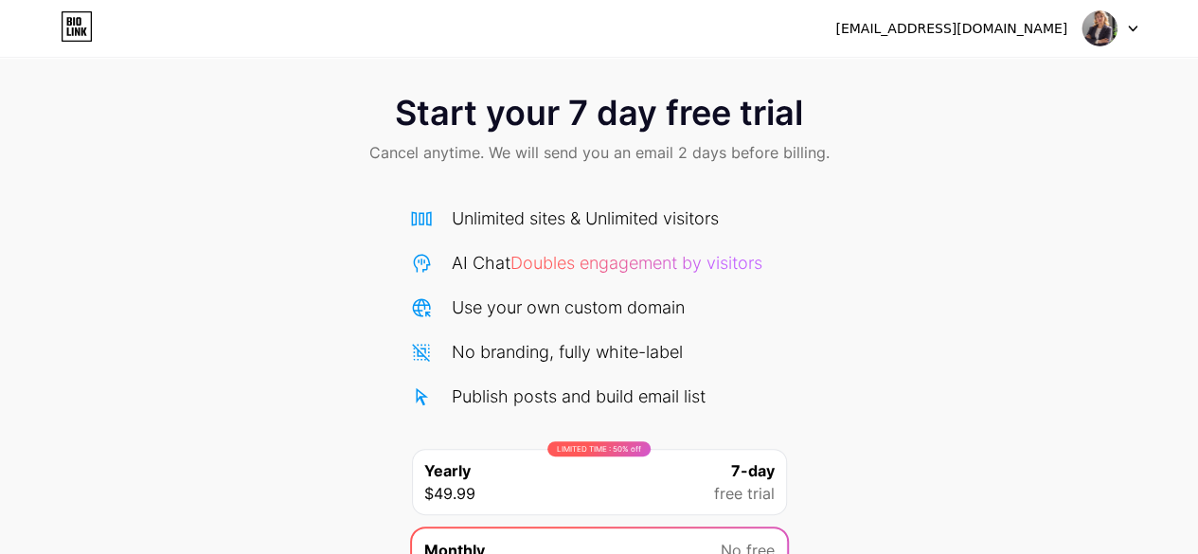
scroll to position [0, 0]
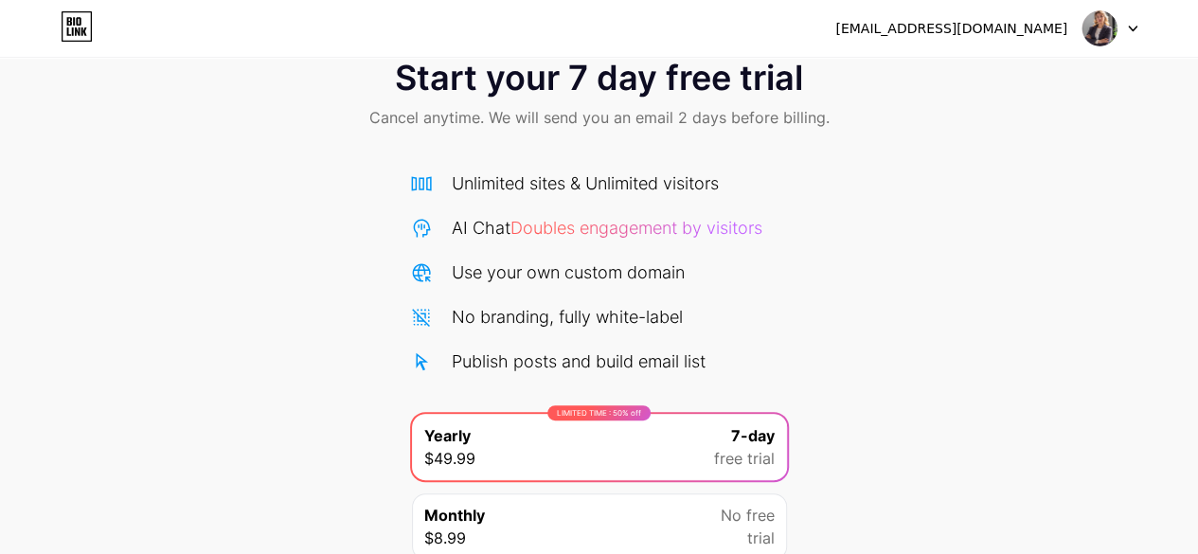
scroll to position [17, 0]
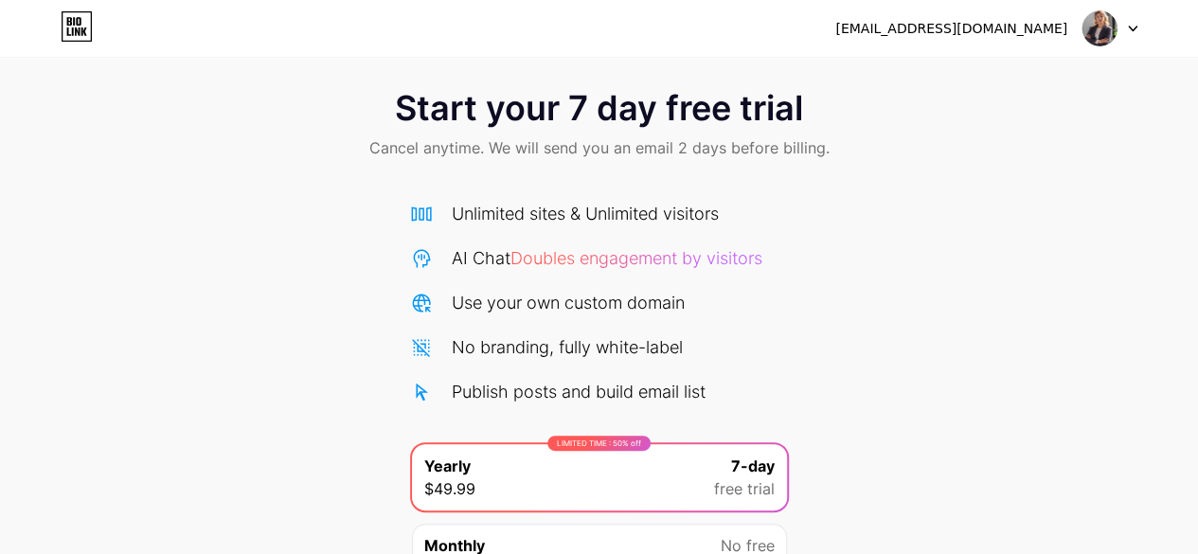
click at [581, 264] on span "Doubles engagement by visitors" at bounding box center [636, 258] width 252 height 20
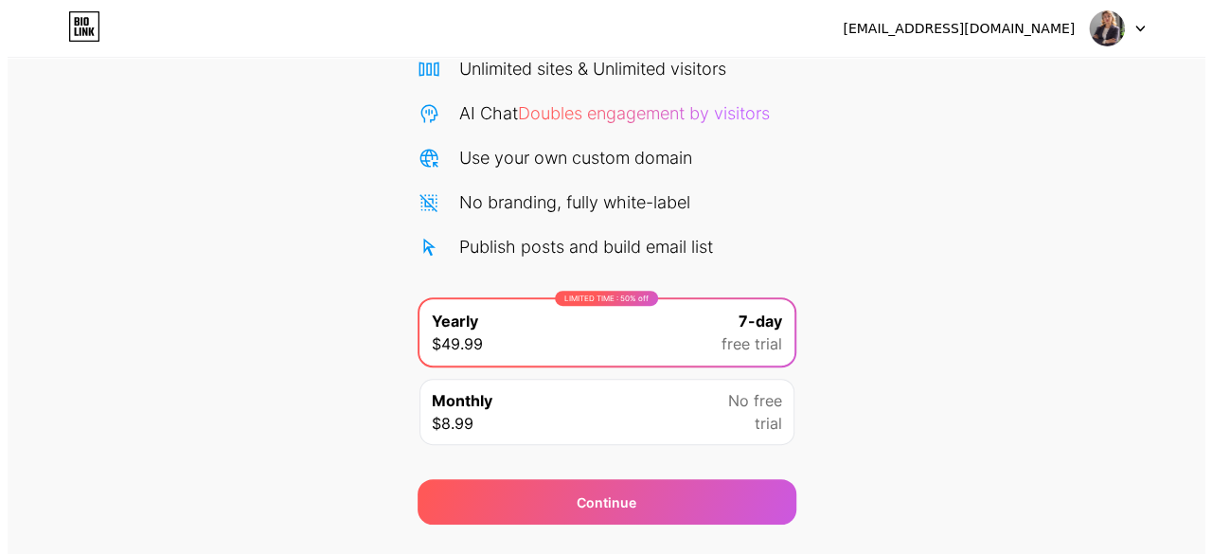
scroll to position [0, 0]
